Goal: Information Seeking & Learning: Compare options

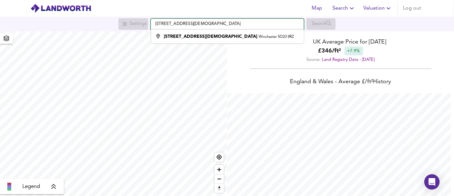
scroll to position [196, 454]
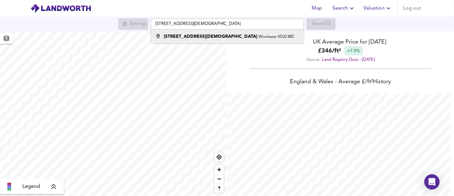
click at [259, 38] on small "Winchester SO23 8RZ" at bounding box center [276, 37] width 35 height 4
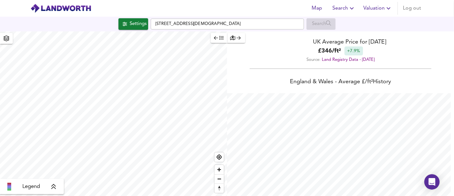
checkbox input "false"
checkbox input "true"
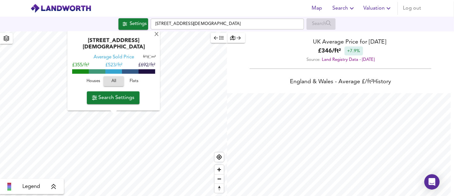
click at [132, 81] on span "Flats" at bounding box center [134, 81] width 17 height 7
click at [125, 97] on span "Search Settings" at bounding box center [113, 97] width 42 height 9
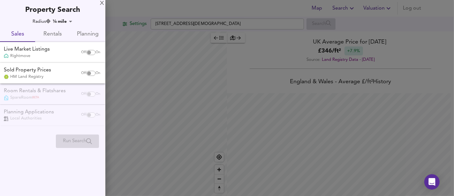
click at [86, 50] on input "checkbox" at bounding box center [88, 52] width 15 height 5
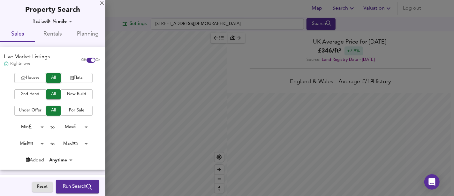
click at [84, 73] on div "Live Market Listings Rightmove Off On" at bounding box center [52, 60] width 105 height 26
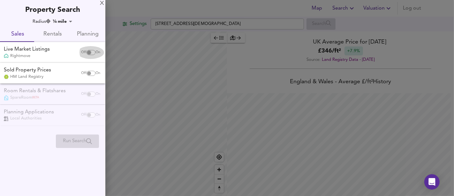
drag, startPoint x: 87, startPoint y: 52, endPoint x: 86, endPoint y: 64, distance: 11.6
click at [87, 52] on input "checkbox" at bounding box center [88, 52] width 15 height 5
checkbox input "true"
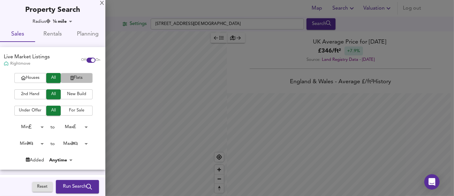
click at [84, 75] on span "Flats" at bounding box center [77, 77] width 26 height 7
click at [77, 92] on span "New Build" at bounding box center [77, 93] width 26 height 7
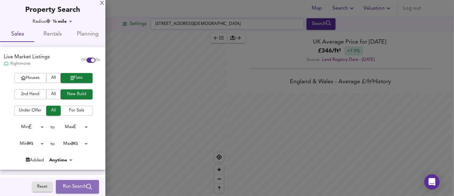
click at [80, 182] on span "Run Search" at bounding box center [77, 186] width 29 height 8
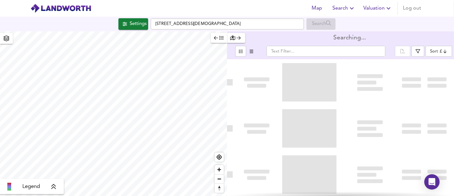
type input "bestdeal"
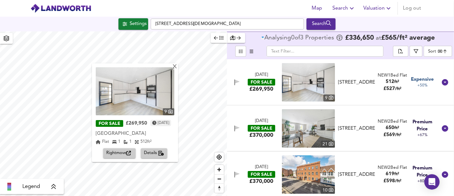
click at [125, 153] on span "Rightmove" at bounding box center [119, 152] width 26 height 7
click at [178, 66] on div "X" at bounding box center [174, 67] width 5 height 6
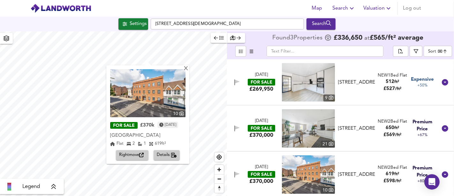
click at [136, 152] on span "Rightmove" at bounding box center [132, 154] width 26 height 7
click at [189, 72] on div "10 FOR SALE £370k [DATE] [GEOGRAPHIC_DATA][STREET_ADDRESS] Flat 2 1 619 ft² Rig…" at bounding box center [147, 114] width 83 height 98
click at [189, 69] on div "X" at bounding box center [185, 69] width 5 height 6
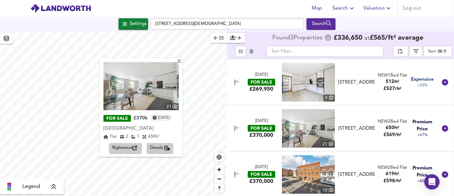
click at [132, 147] on span "Rightmove" at bounding box center [125, 147] width 26 height 7
click at [182, 62] on div "X" at bounding box center [179, 62] width 5 height 6
